Goal: Task Accomplishment & Management: Use online tool/utility

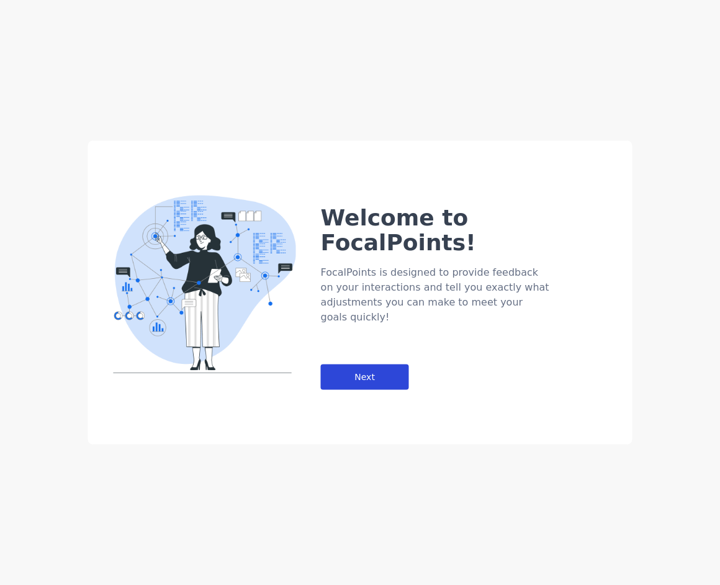
click at [403, 364] on div "Next" at bounding box center [365, 376] width 88 height 25
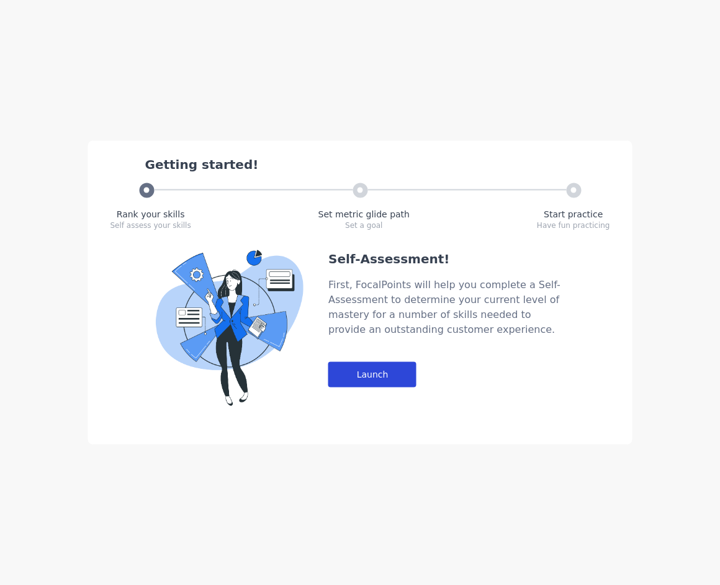
click at [391, 370] on div "Launch" at bounding box center [372, 374] width 88 height 25
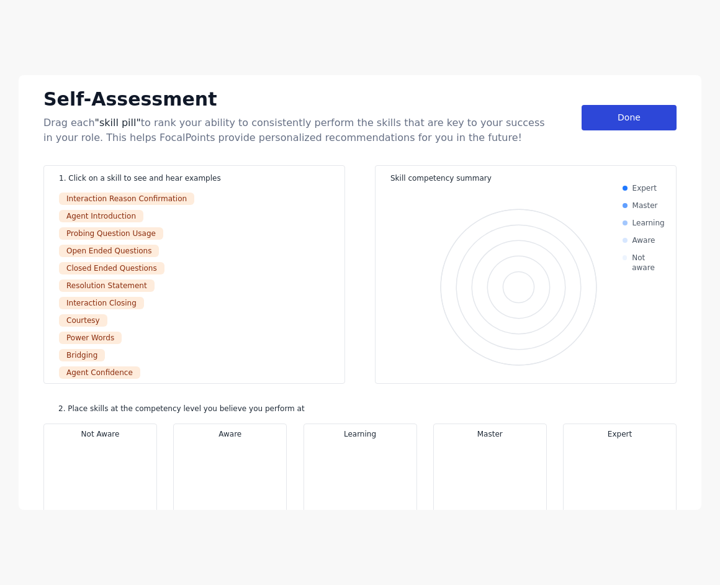
click at [626, 117] on div "Done" at bounding box center [629, 117] width 95 height 25
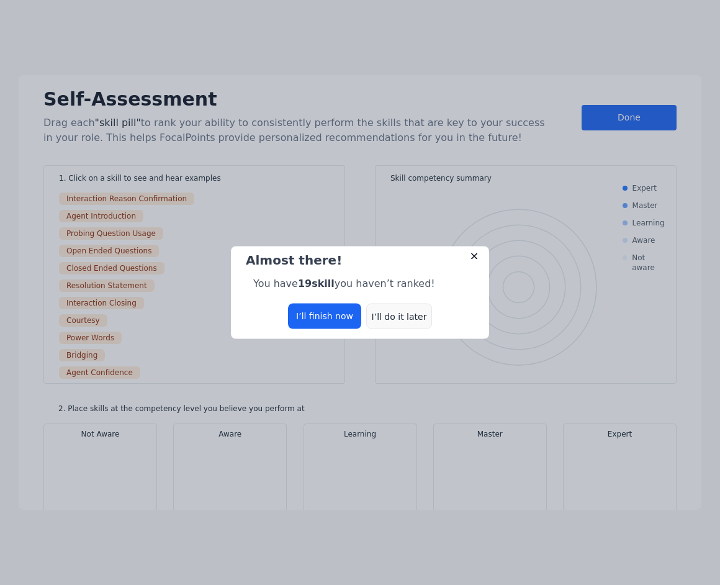
click at [393, 320] on div "I’ll do it later" at bounding box center [399, 316] width 66 height 25
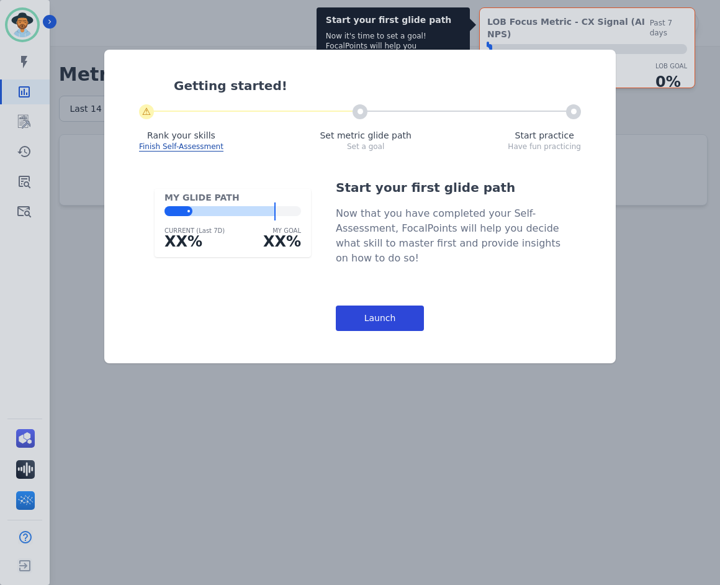
click at [398, 322] on div "Launch" at bounding box center [380, 317] width 88 height 25
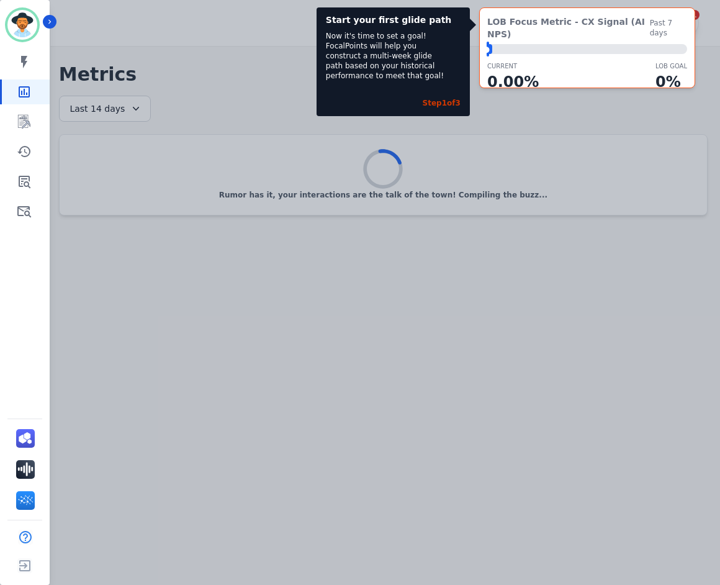
drag, startPoint x: 492, startPoint y: 37, endPoint x: 554, endPoint y: 40, distance: 62.1
click at [554, 44] on div "⬤ LOB Goal: 1.00%" at bounding box center [587, 49] width 200 height 10
click at [555, 48] on div "LOB Focus Metric - CX Signal (AI NPS) Past 7 days ⬤ LOB Goal: 1.00% CURRENT 0.0…" at bounding box center [587, 47] width 216 height 81
click at [569, 64] on div "CURRENT 0.00 % LOB Goal 0 %" at bounding box center [587, 77] width 200 height 32
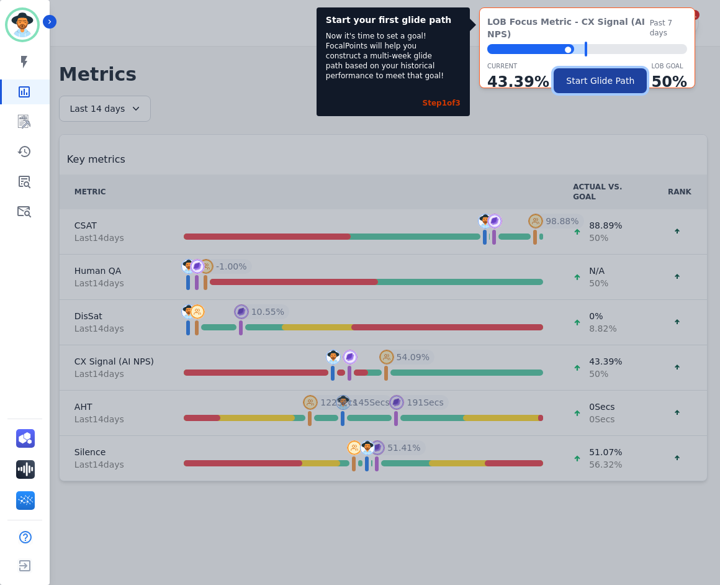
click at [592, 70] on button "Start Glide Path" at bounding box center [600, 80] width 93 height 25
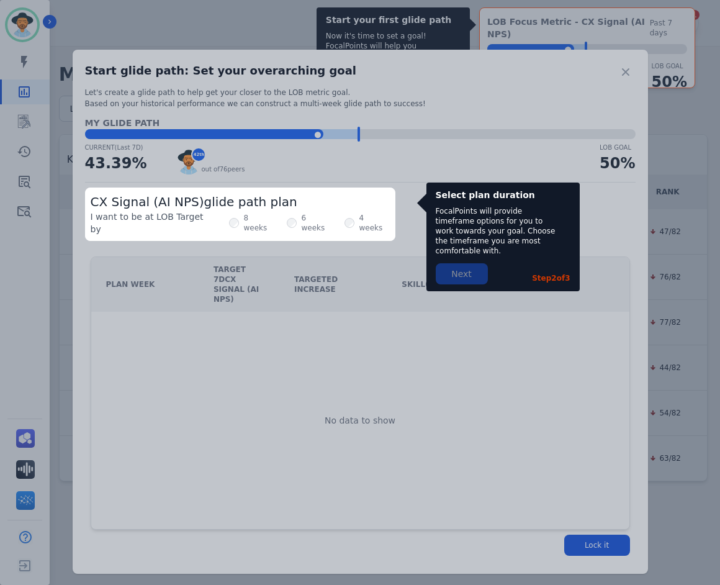
click at [556, 273] on div "Step 2 of 3" at bounding box center [551, 278] width 38 height 10
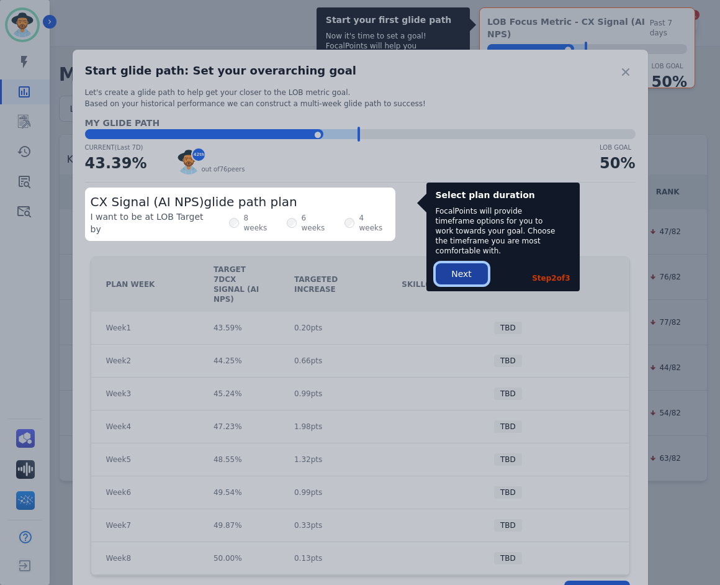
click at [457, 266] on button "Next" at bounding box center [462, 273] width 52 height 21
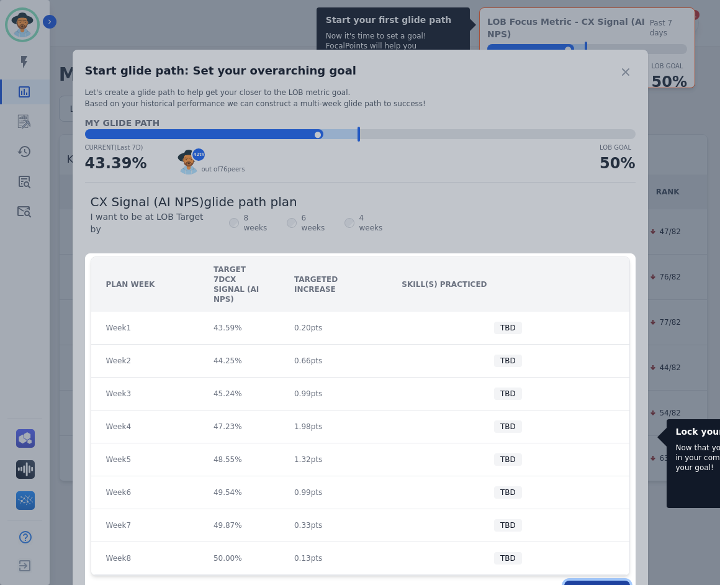
click at [605, 580] on button "Lock it" at bounding box center [597, 590] width 66 height 21
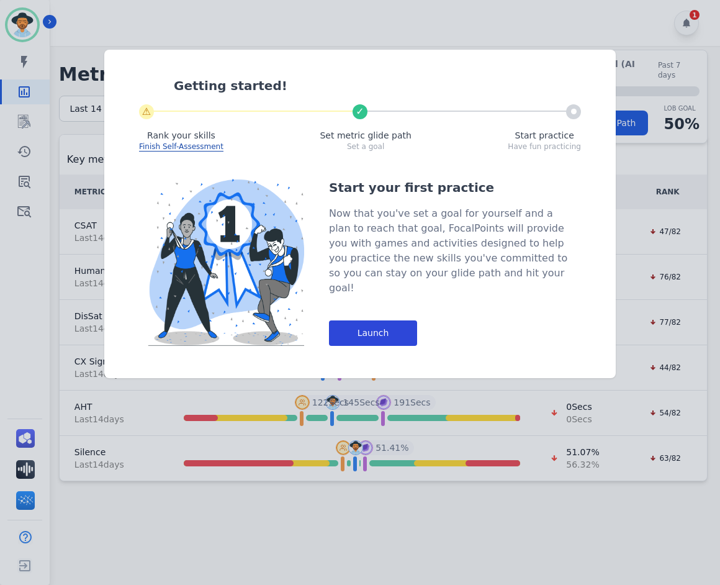
click at [354, 321] on div "Launch" at bounding box center [373, 332] width 88 height 25
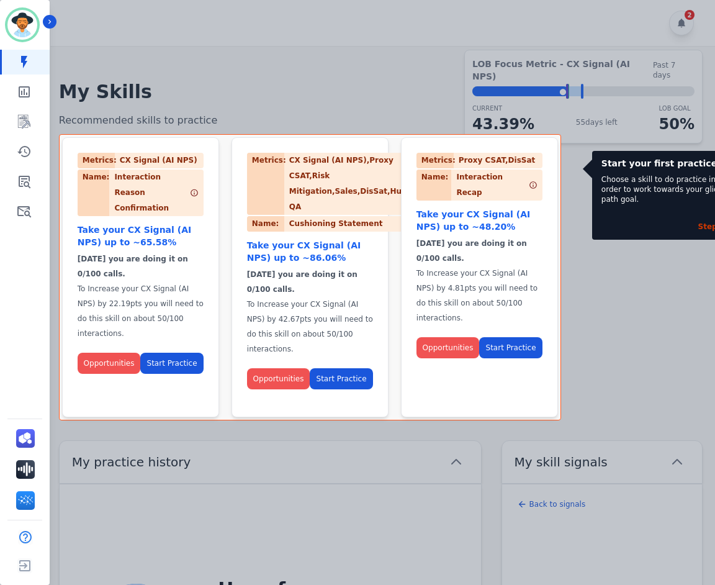
click at [707, 222] on div "Step 1 of 5" at bounding box center [717, 227] width 38 height 10
click at [114, 353] on button "Opportunities" at bounding box center [109, 363] width 63 height 21
